Goal: Information Seeking & Learning: Stay updated

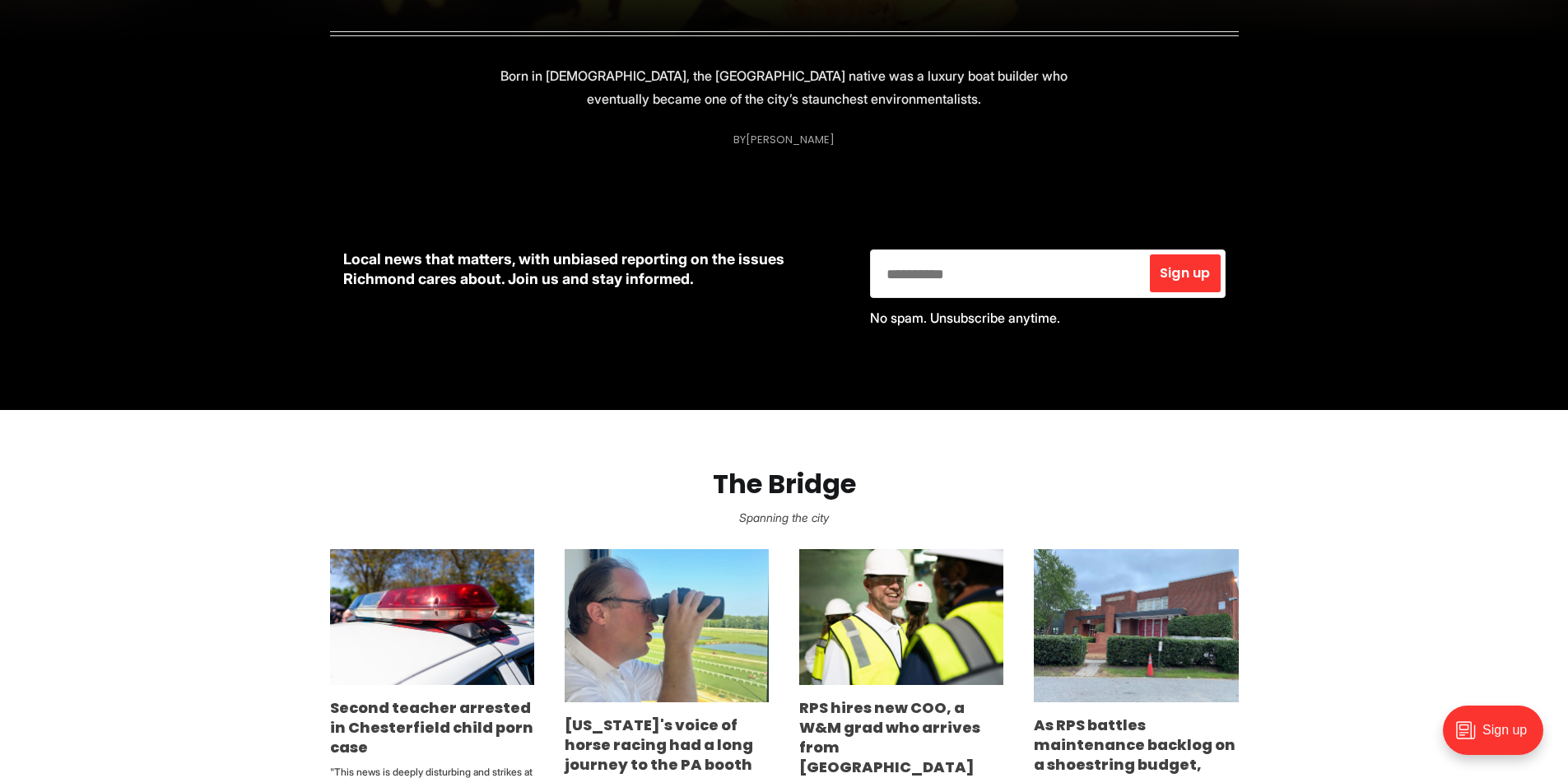
scroll to position [823, 0]
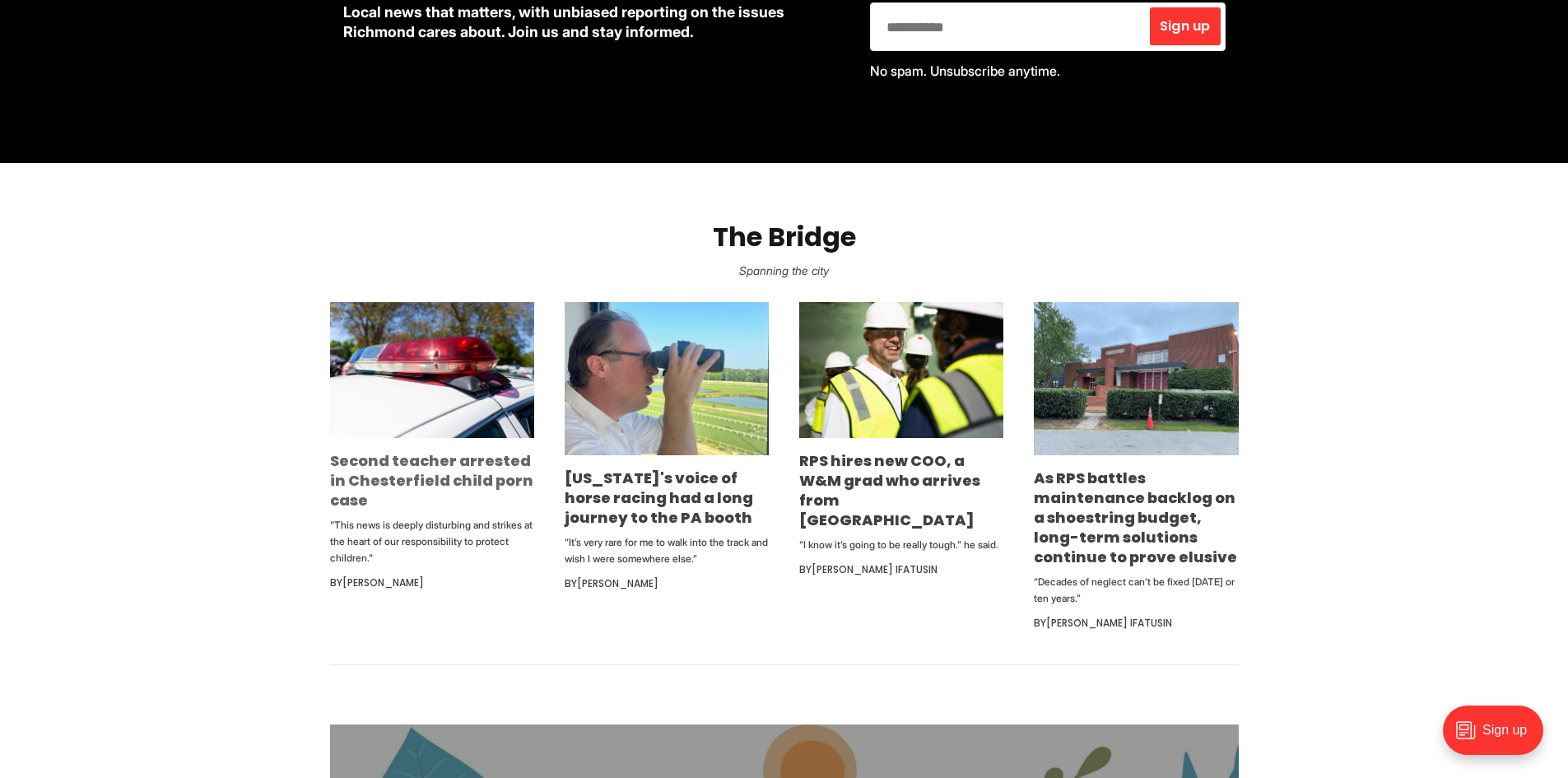
click at [428, 486] on link "Second teacher arrested in Chesterfield child porn case" at bounding box center [431, 480] width 204 height 60
click at [918, 475] on link "RPS hires new COO, a W&M grad who arrives from Indianapolis" at bounding box center [890, 489] width 181 height 80
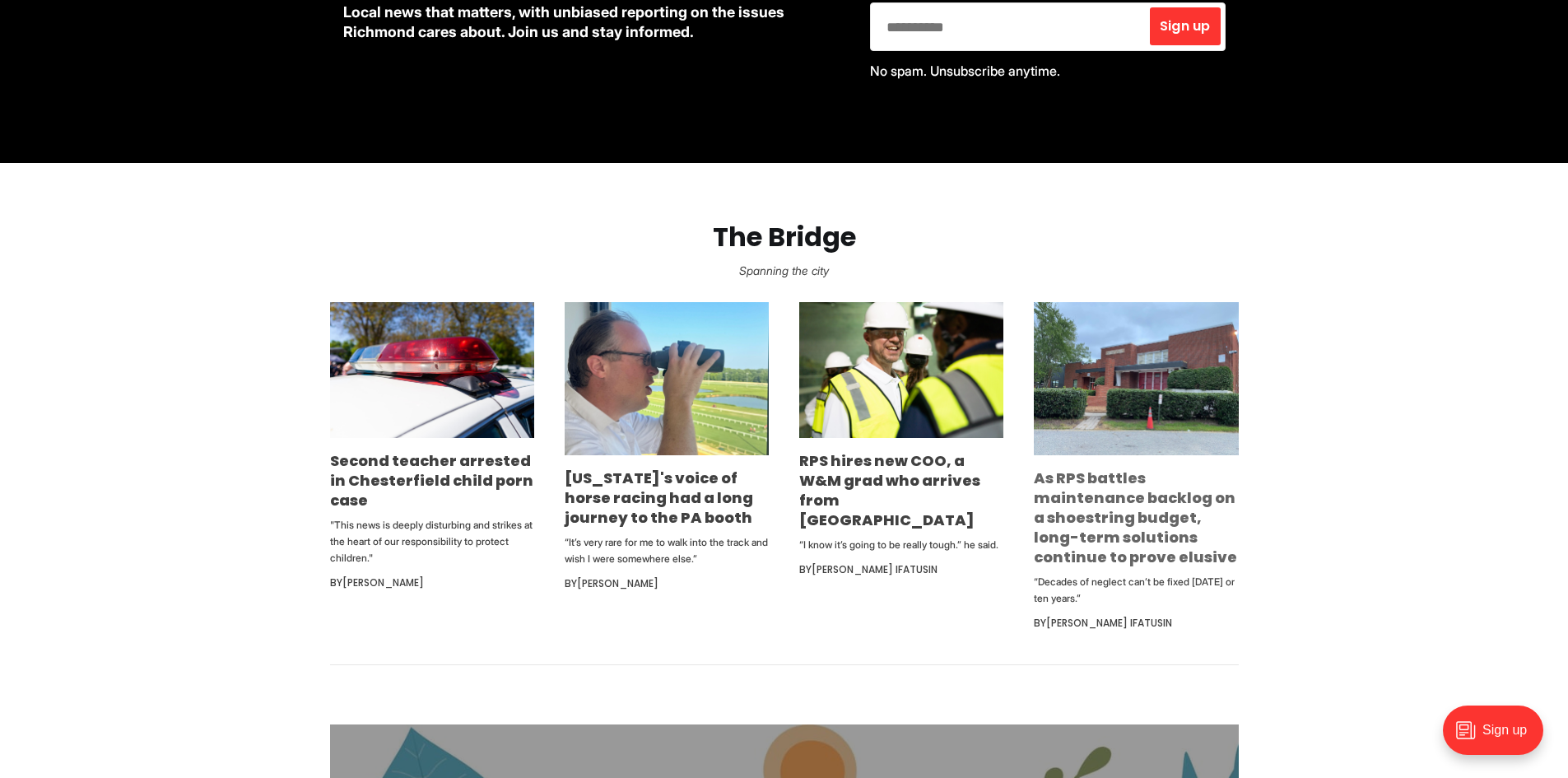
click at [1112, 517] on link "As RPS battles maintenance backlog on a shoestring budget, long-term solutions …" at bounding box center [1135, 517] width 204 height 99
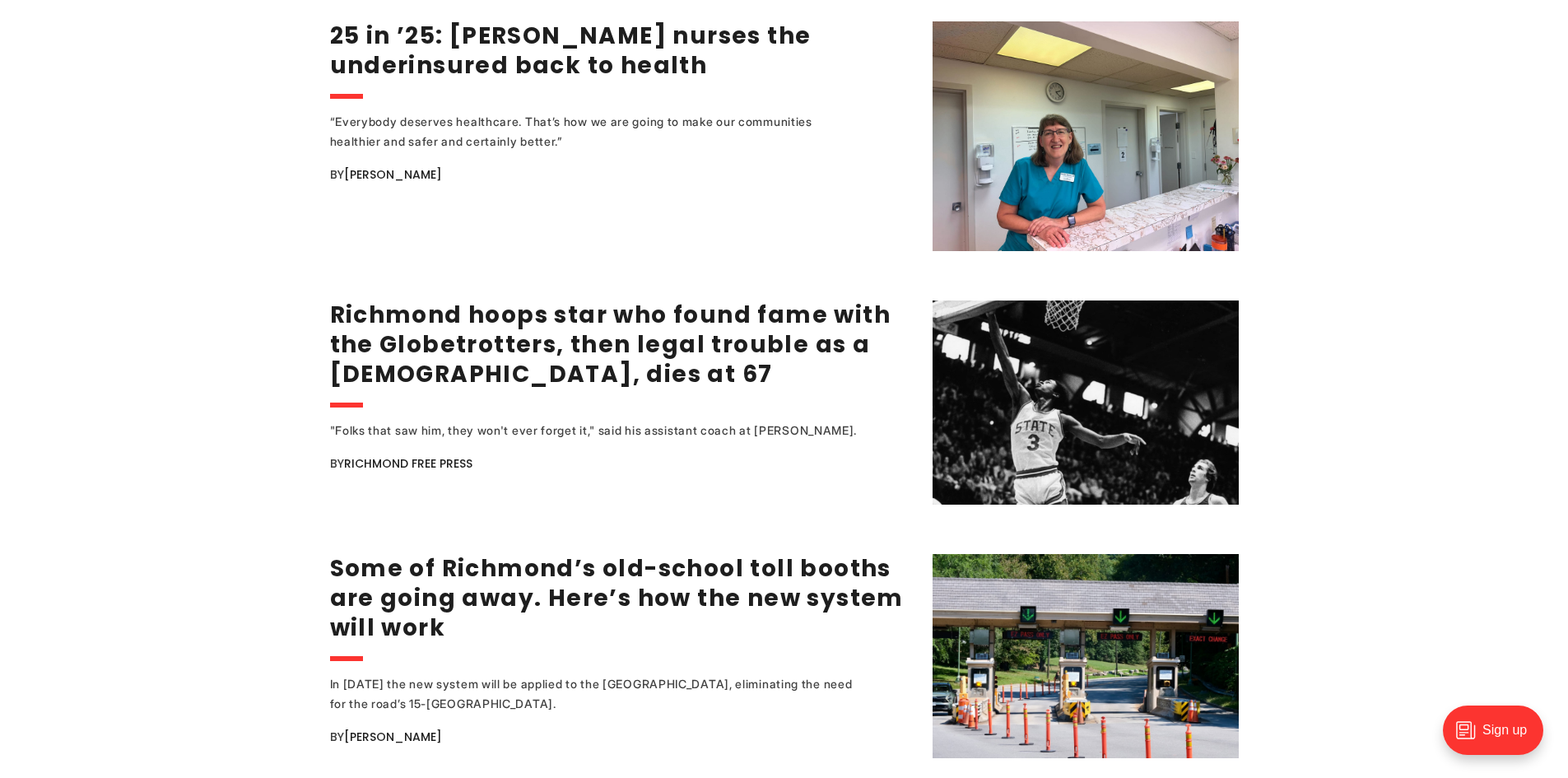
scroll to position [2471, 0]
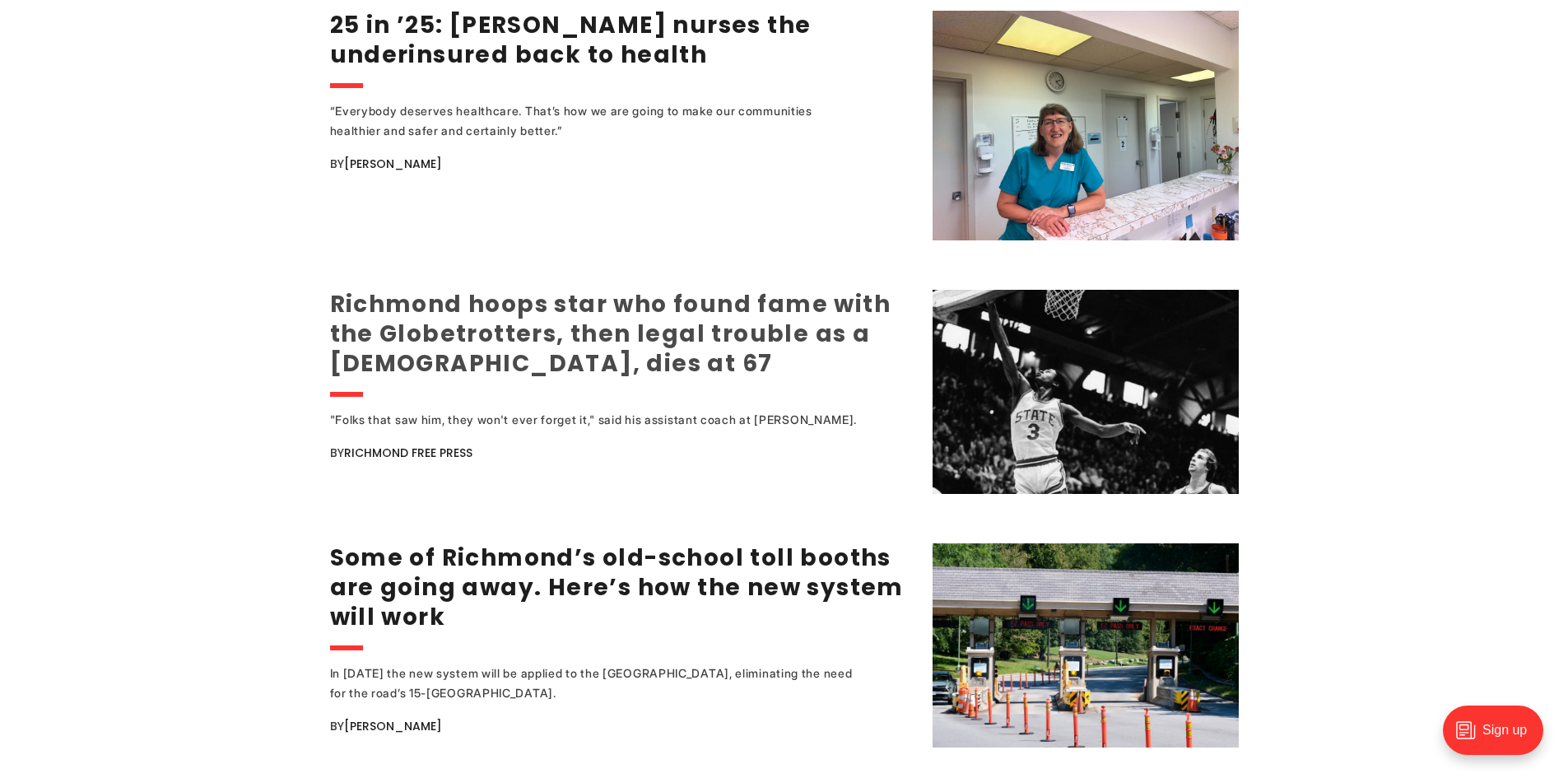
click at [550, 329] on link "Richmond hoops star who found fame with the Globetrotters, then legal trouble a…" at bounding box center [610, 334] width 561 height 92
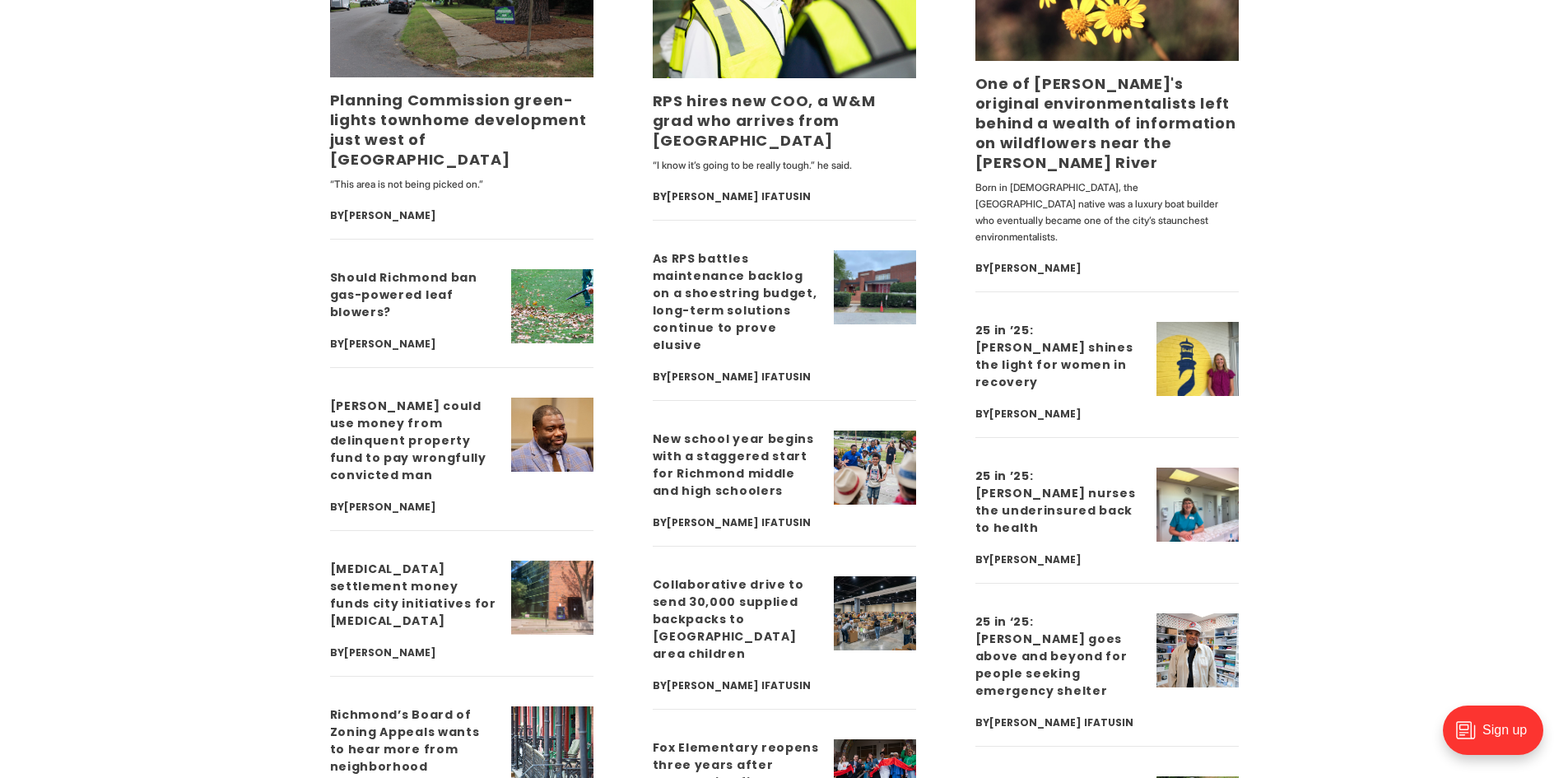
scroll to position [4283, 0]
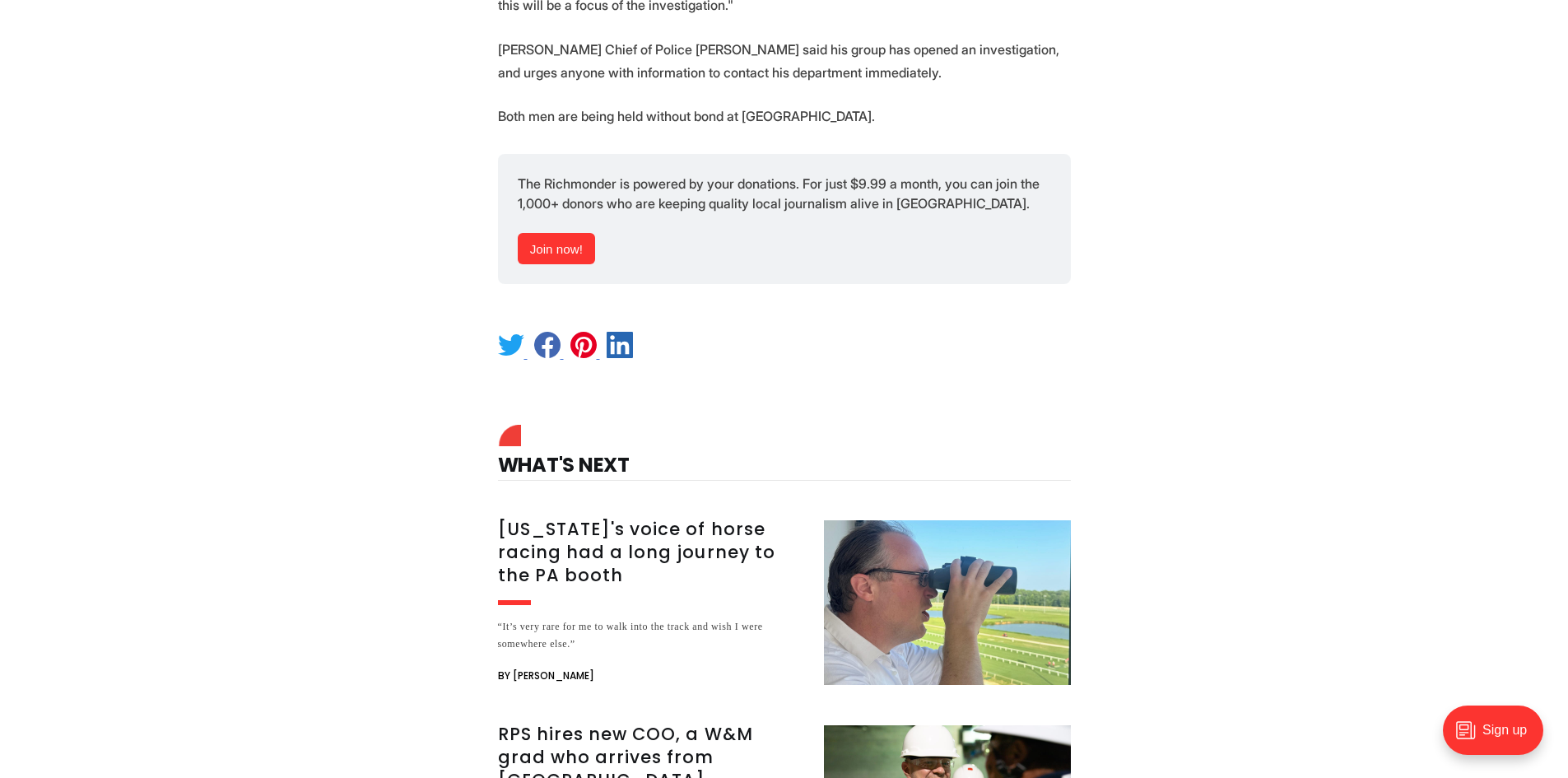
scroll to position [1070, 0]
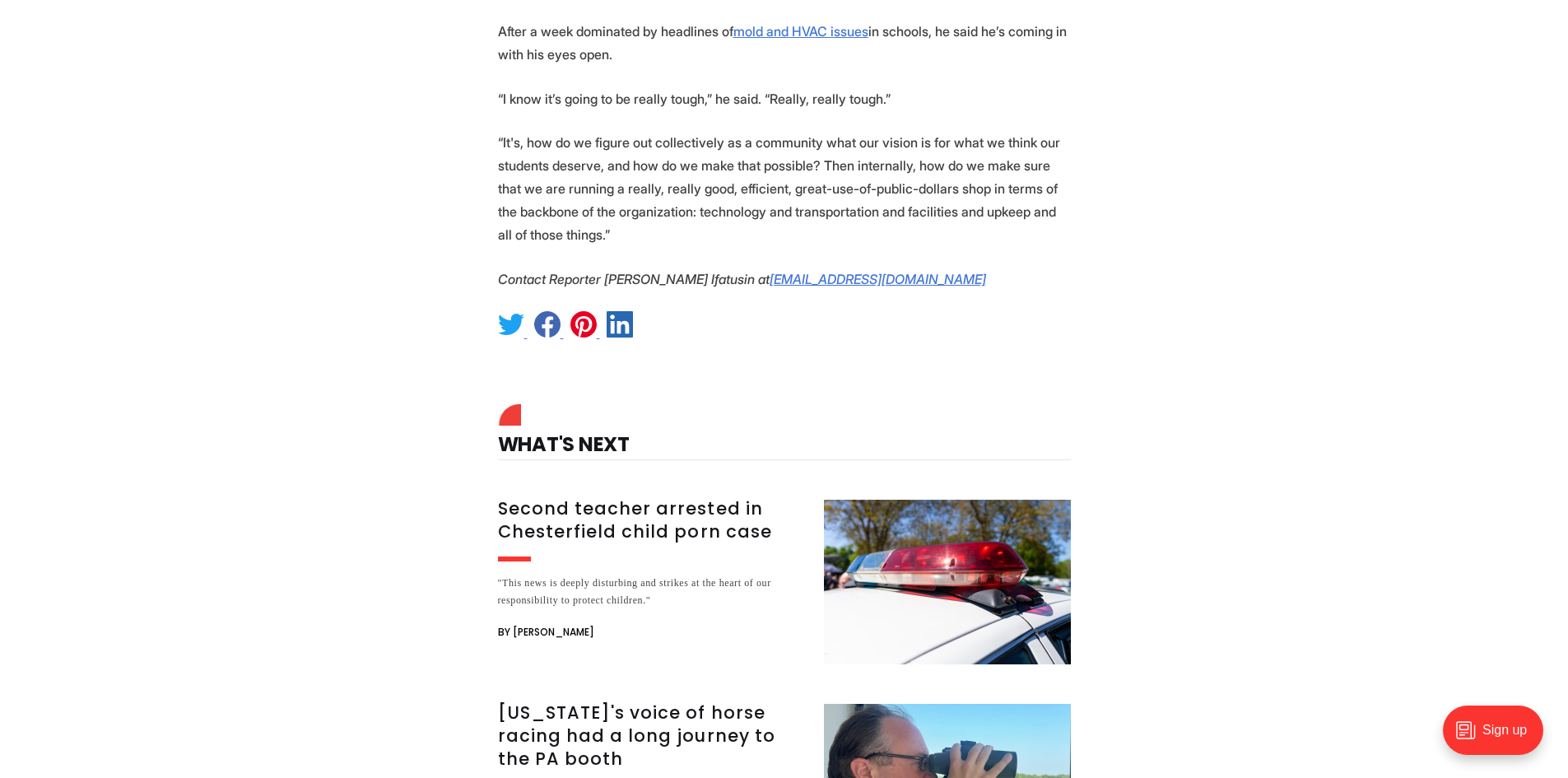
scroll to position [2224, 0]
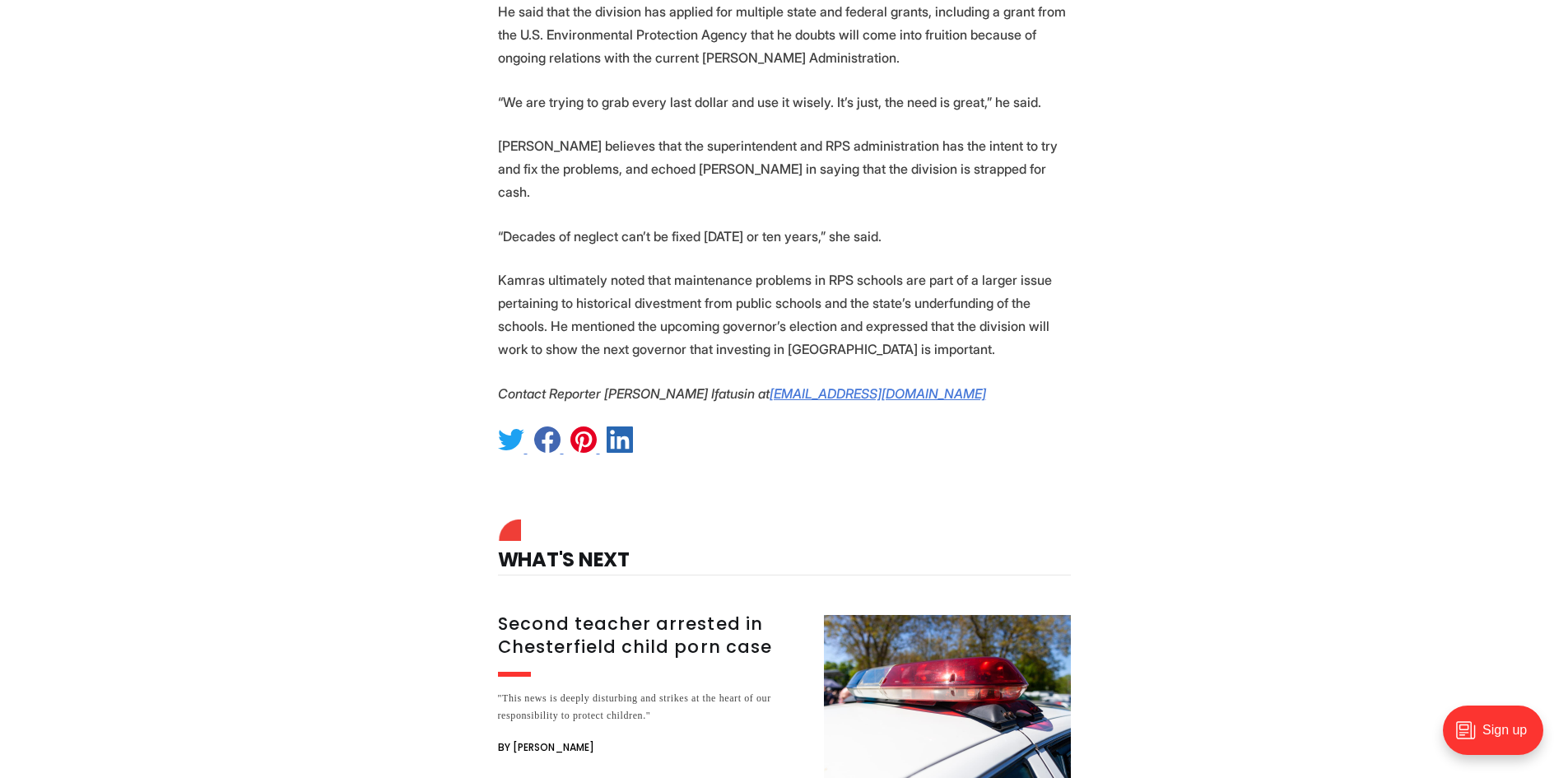
scroll to position [3624, 0]
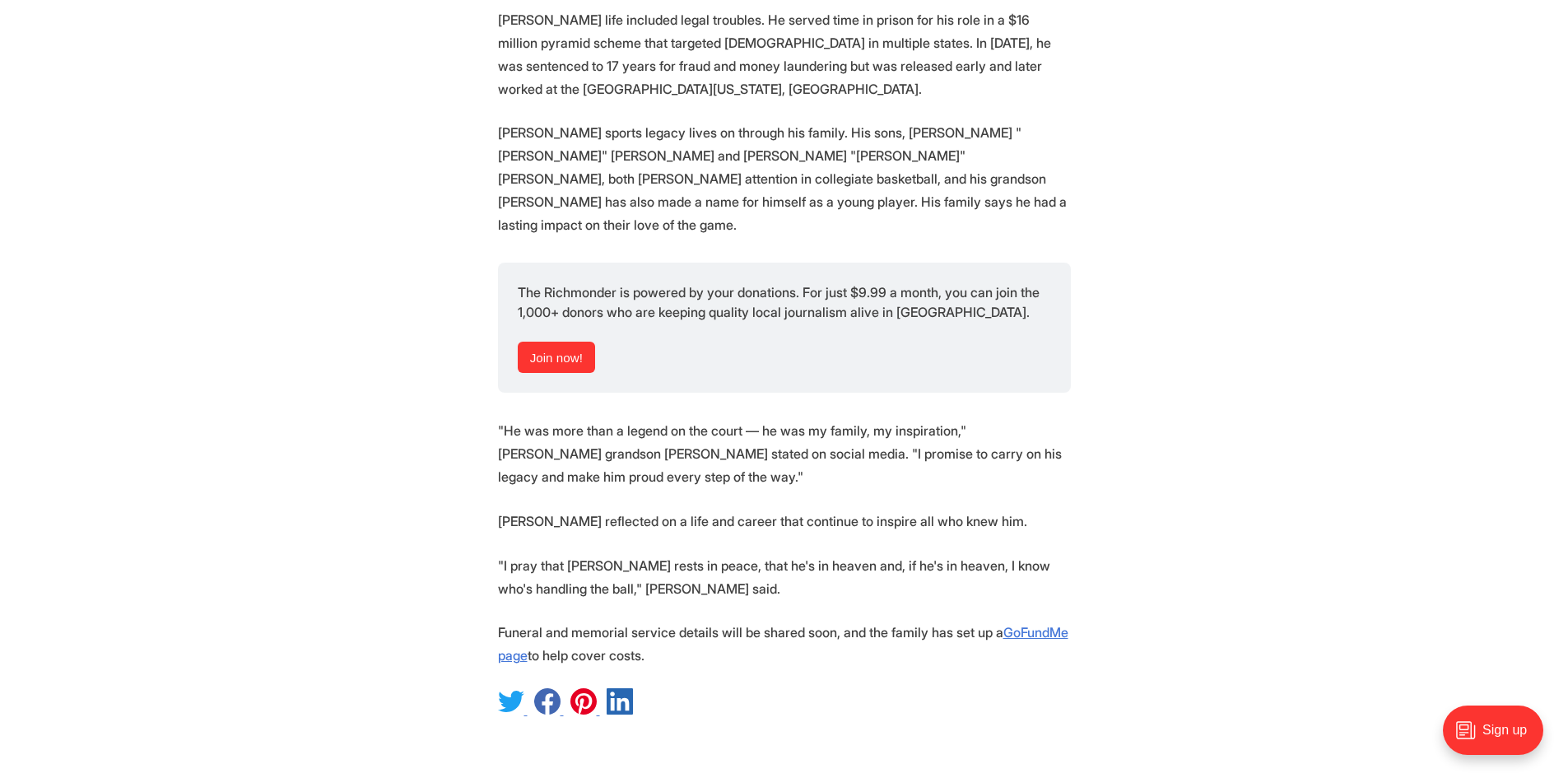
scroll to position [2059, 0]
